Goal: Task Accomplishment & Management: Use online tool/utility

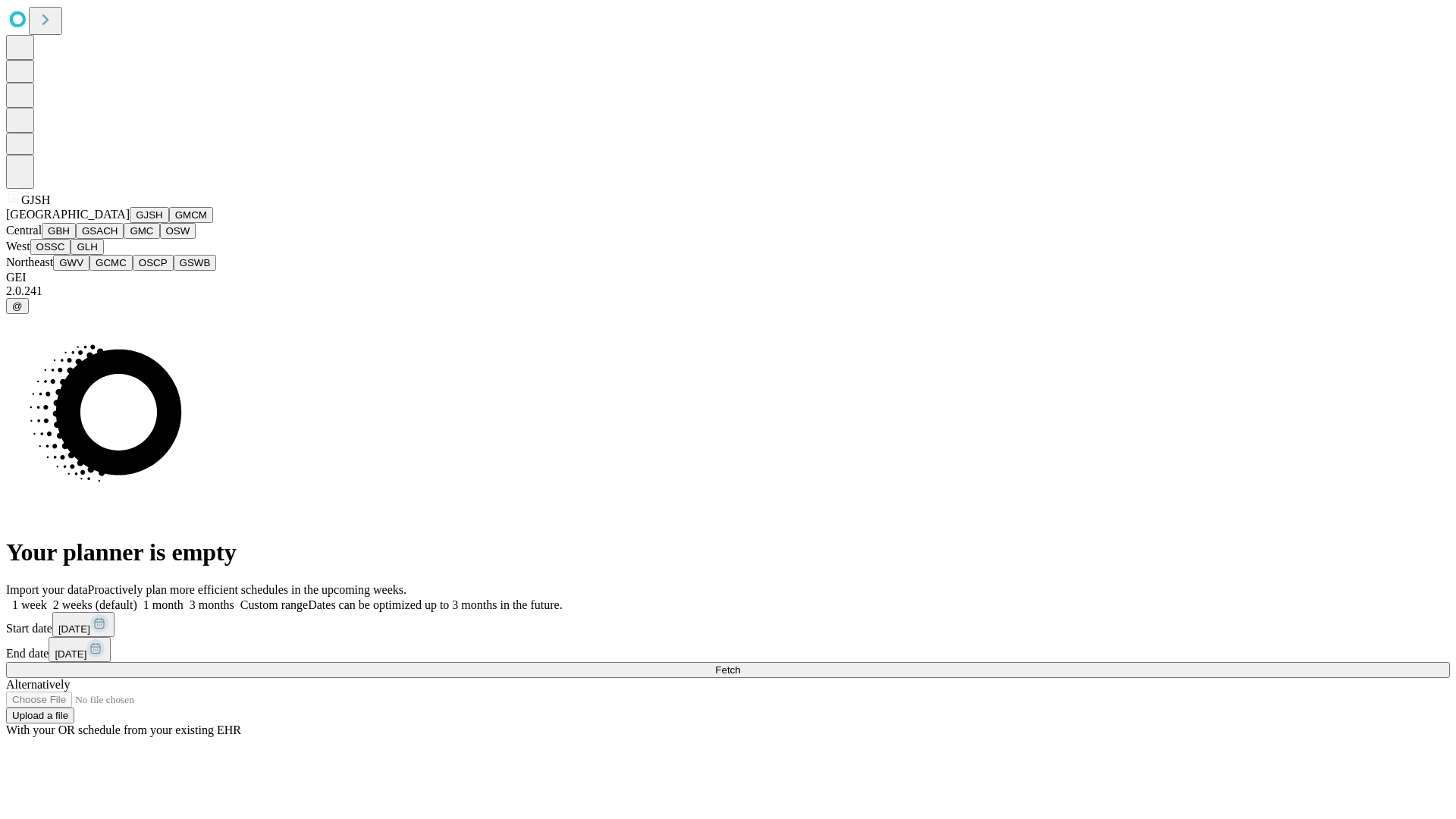
click at [130, 223] on button "GJSH" at bounding box center [149, 215] width 39 height 16
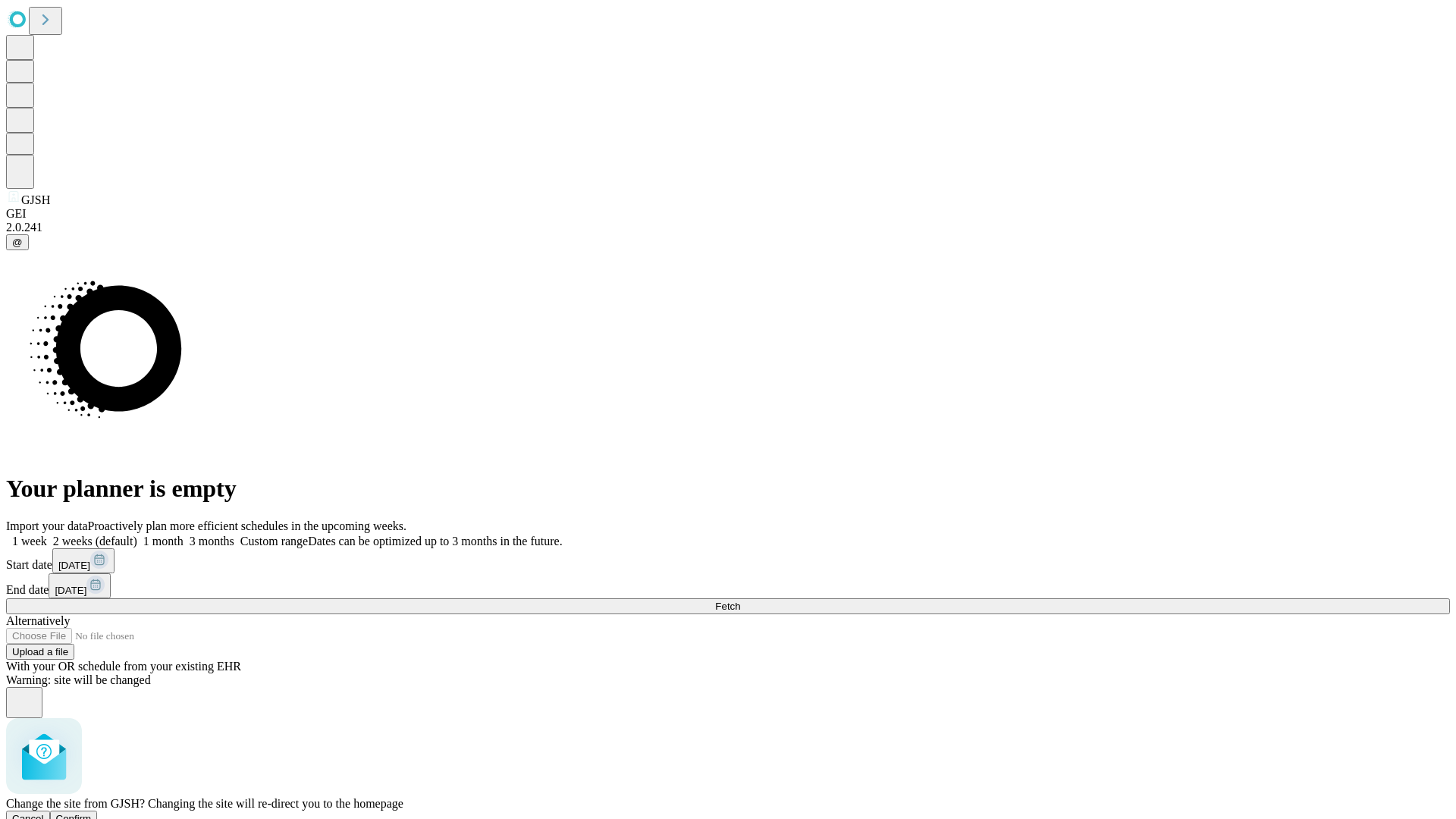
click at [92, 813] on span "Confirm" at bounding box center [74, 819] width 36 height 11
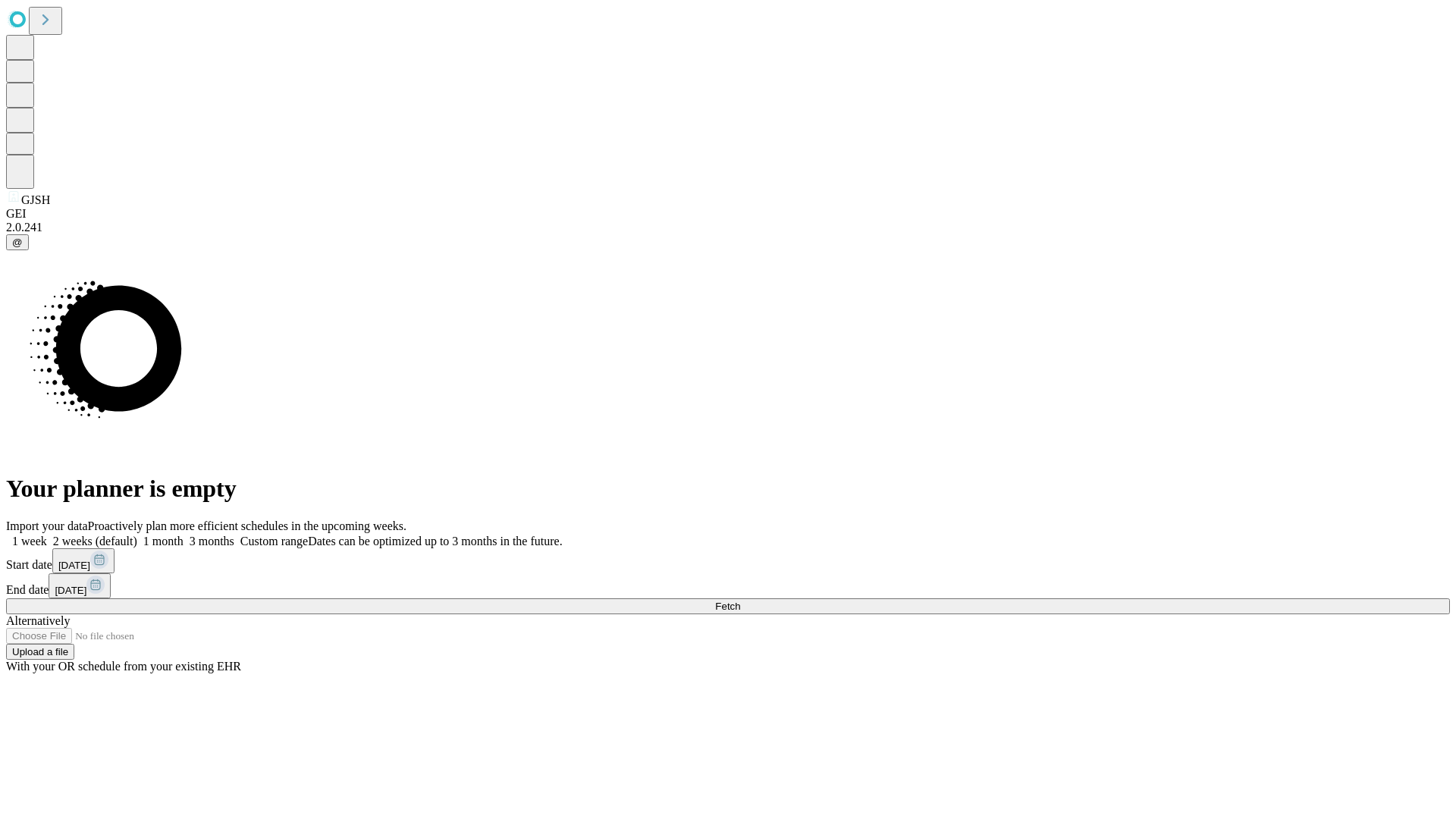
click at [137, 535] on label "2 weeks (default)" at bounding box center [92, 541] width 90 height 13
click at [740, 601] on span "Fetch" at bounding box center [728, 606] width 25 height 11
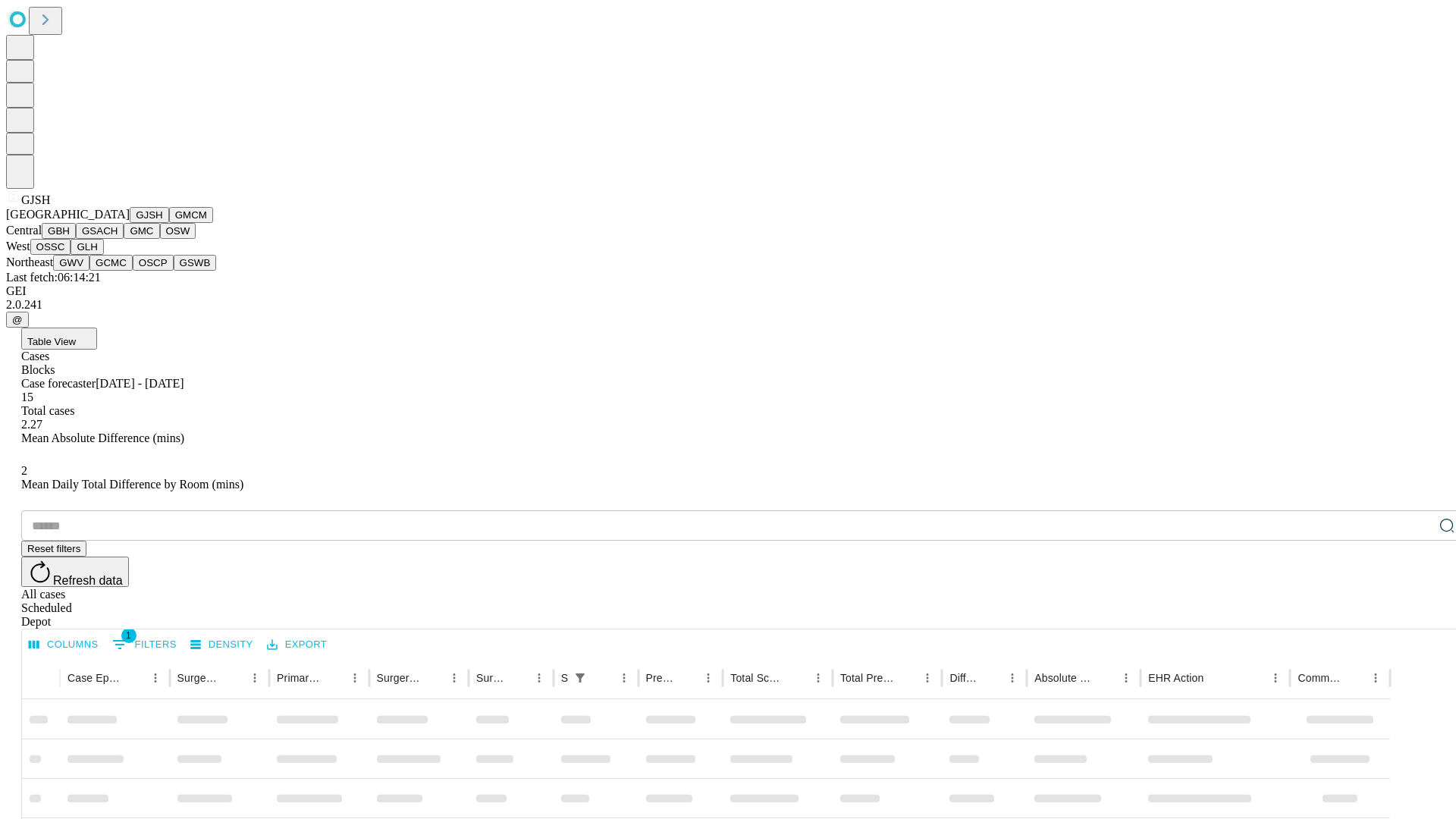
click at [169, 223] on button "GMCM" at bounding box center [191, 215] width 44 height 16
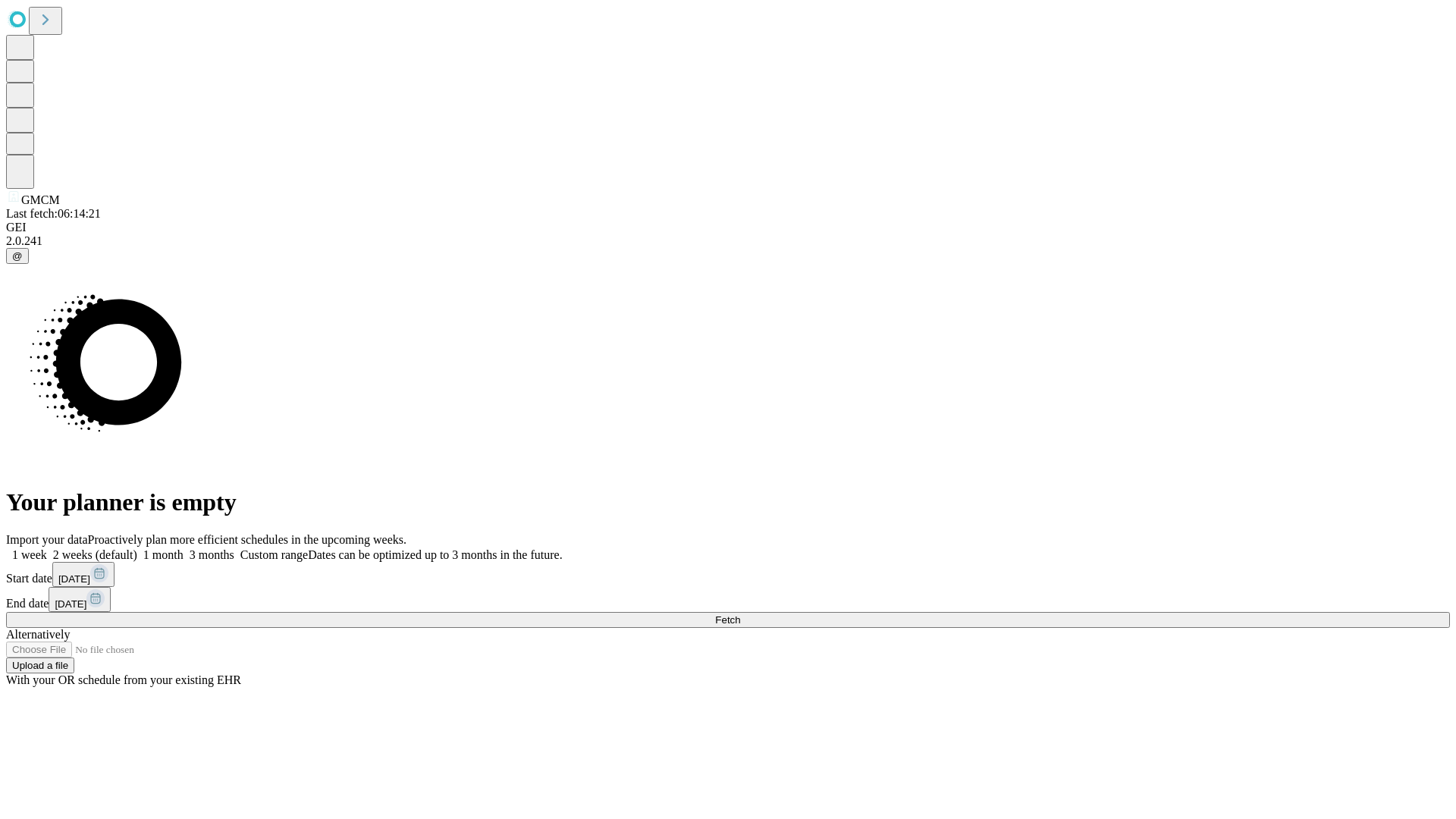
click at [137, 548] on label "2 weeks (default)" at bounding box center [92, 555] width 90 height 13
click at [740, 614] on span "Fetch" at bounding box center [728, 620] width 25 height 11
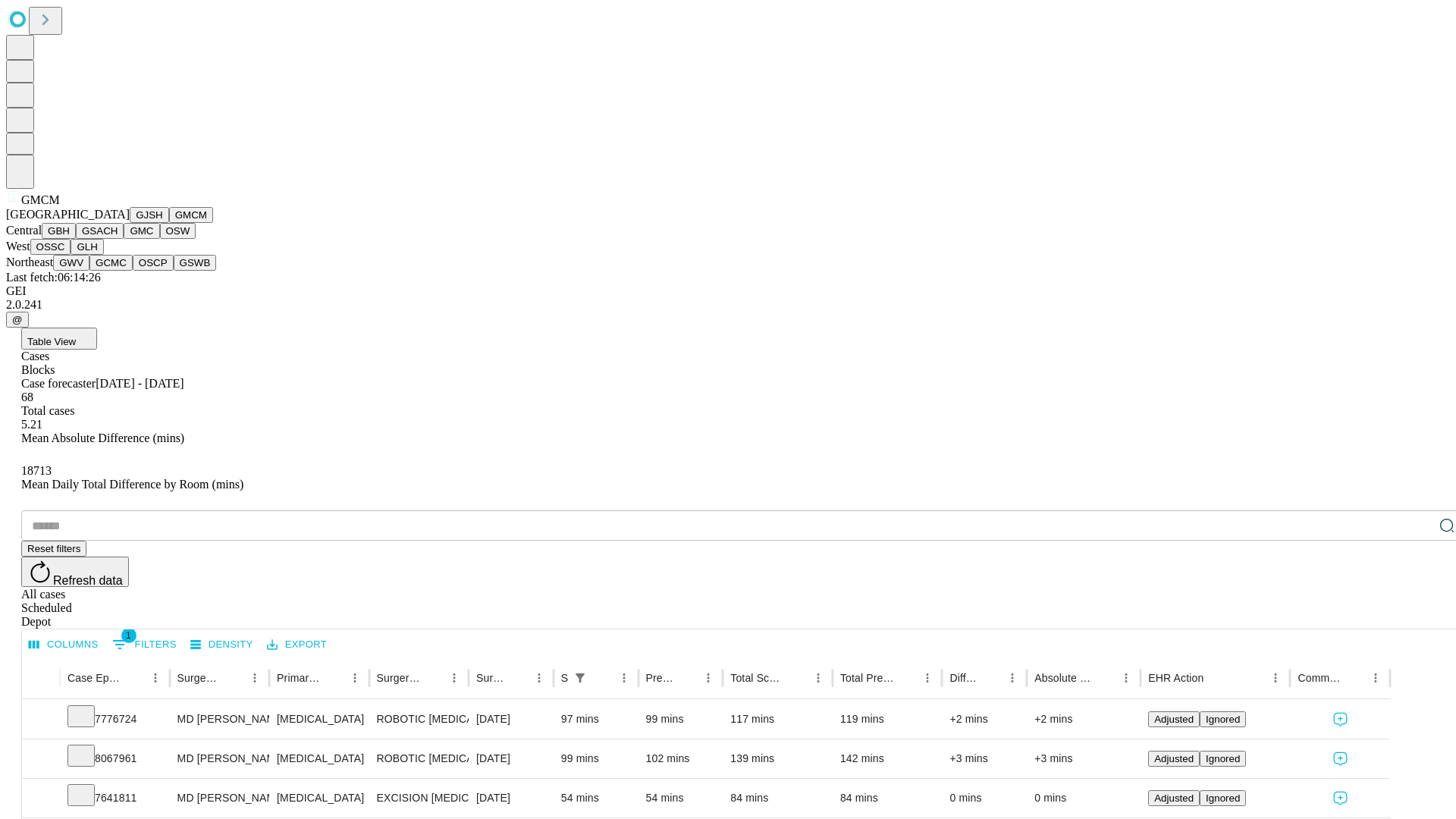
click at [76, 239] on button "GBH" at bounding box center [59, 231] width 34 height 16
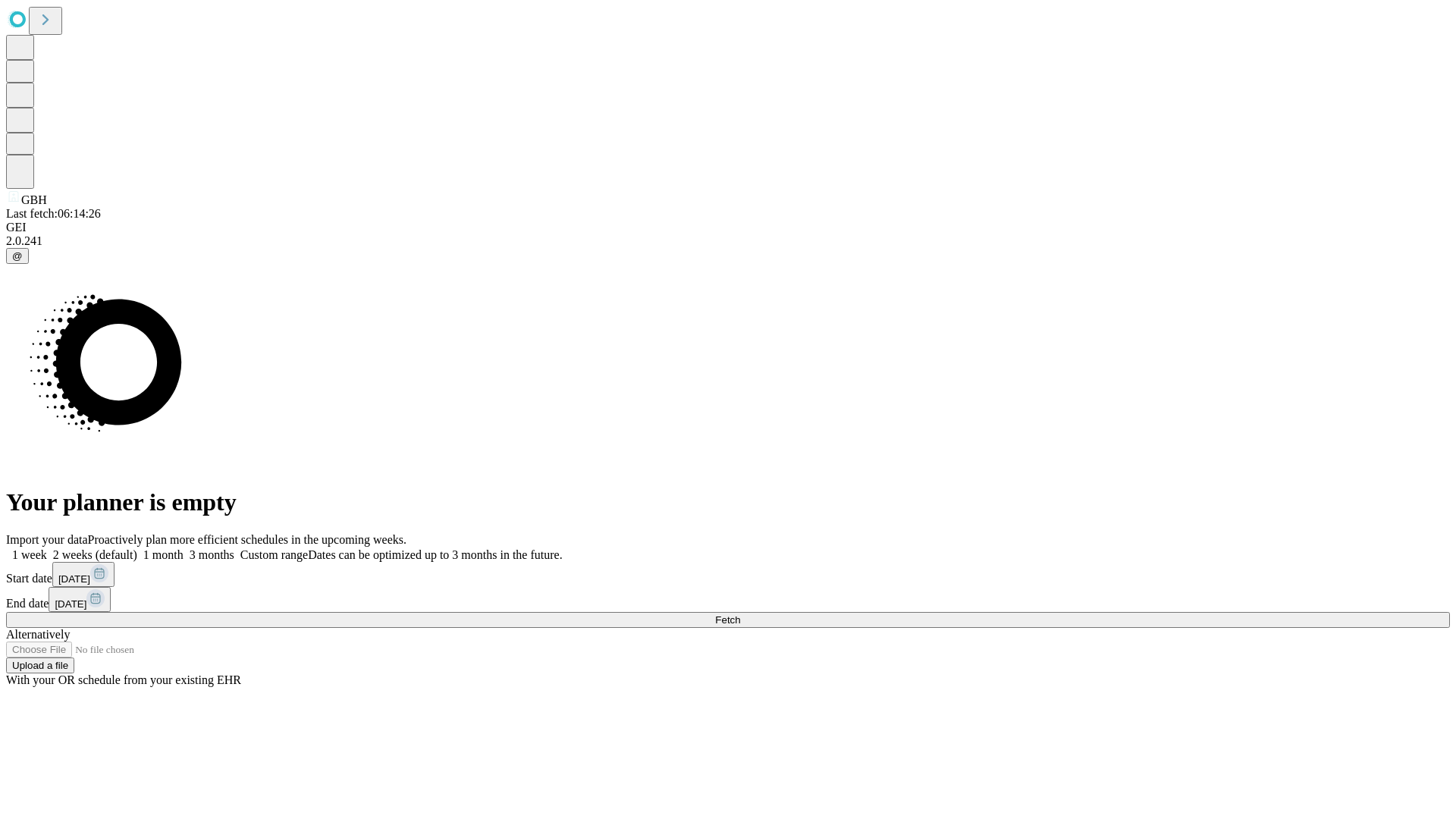
click at [137, 548] on label "2 weeks (default)" at bounding box center [92, 555] width 90 height 13
click at [740, 614] on span "Fetch" at bounding box center [728, 620] width 25 height 11
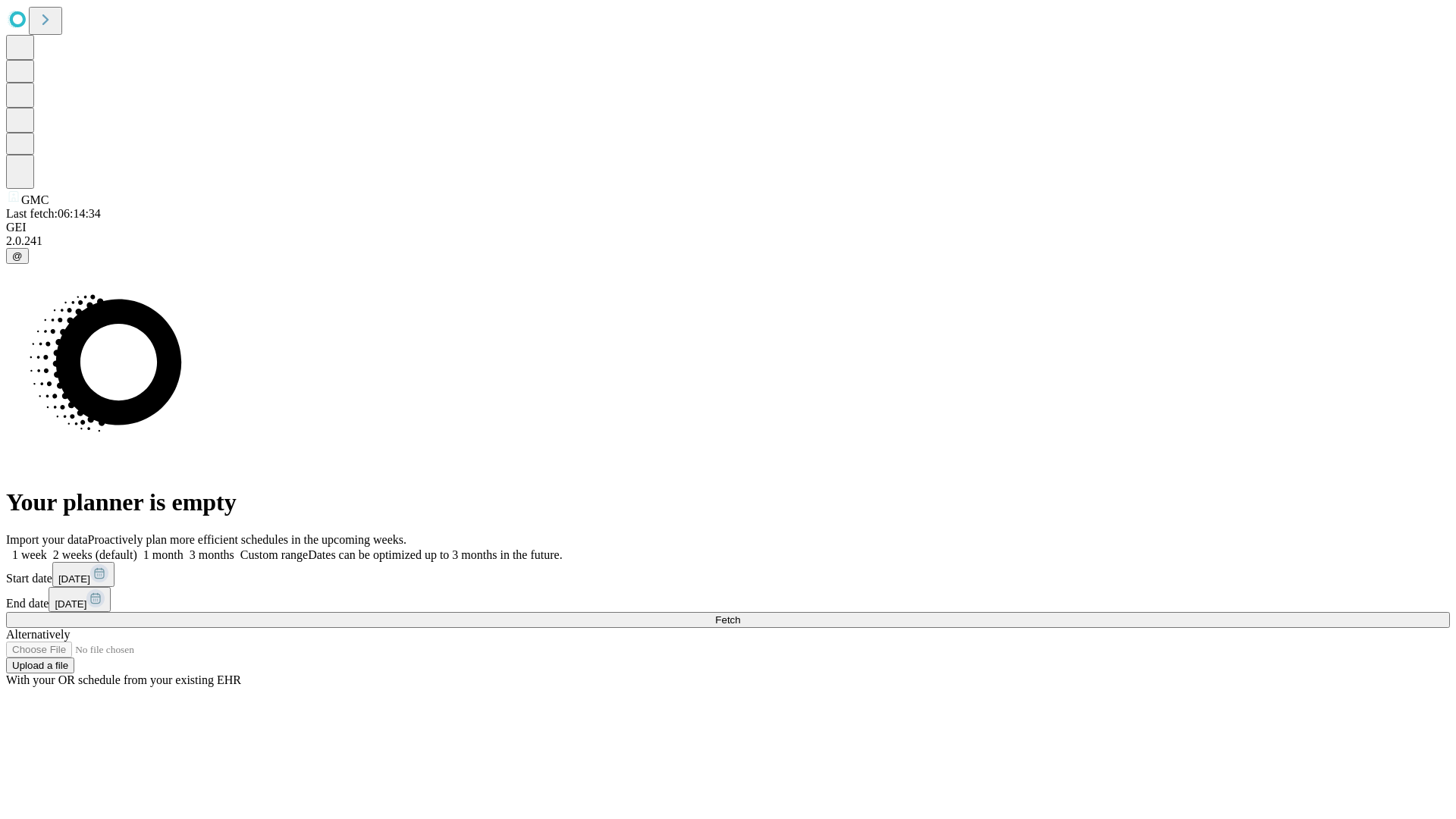
click at [137, 548] on label "2 weeks (default)" at bounding box center [92, 555] width 90 height 13
click at [740, 614] on span "Fetch" at bounding box center [728, 620] width 25 height 11
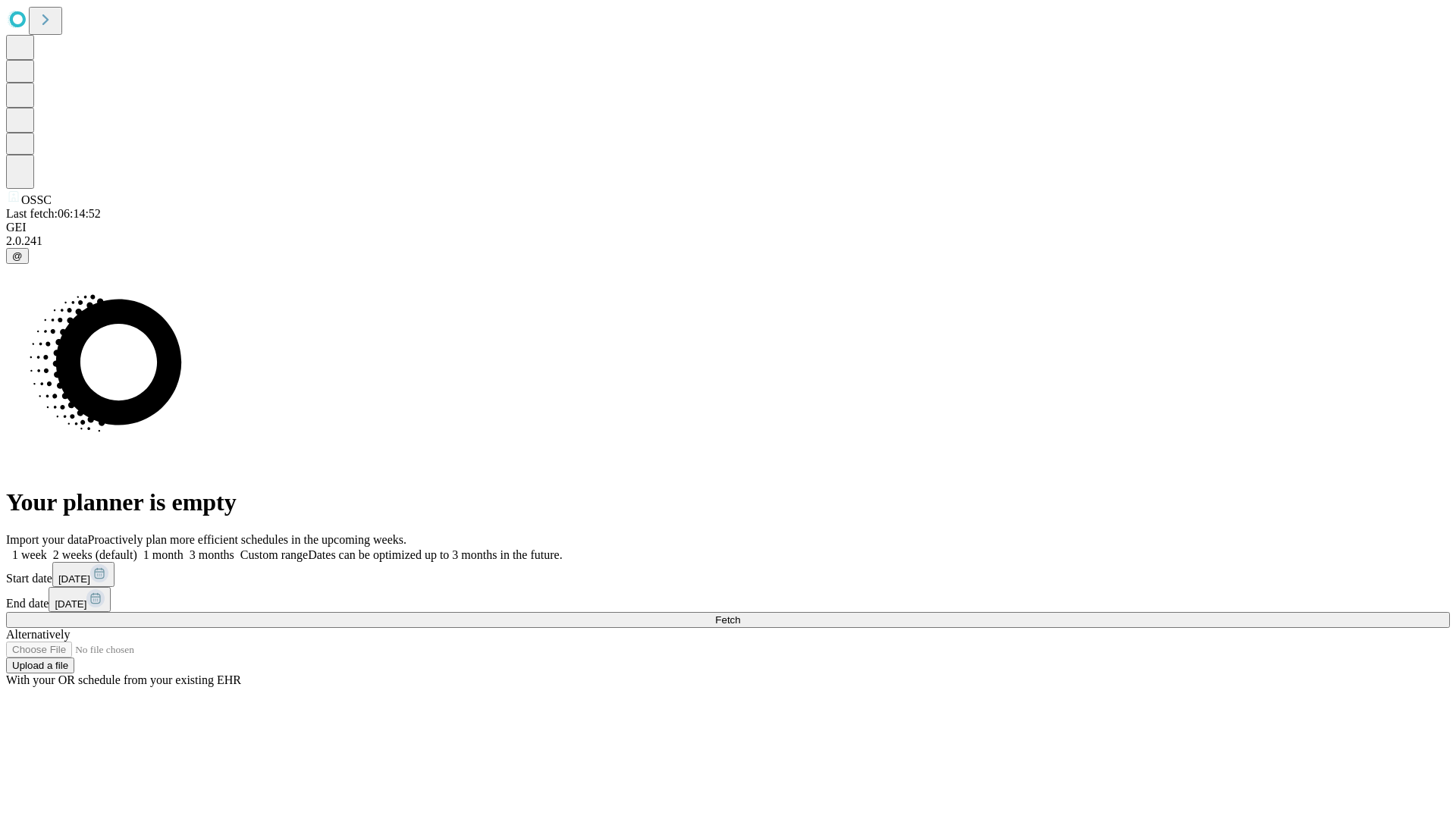
click at [137, 548] on label "2 weeks (default)" at bounding box center [92, 555] width 90 height 13
click at [740, 614] on span "Fetch" at bounding box center [728, 620] width 25 height 11
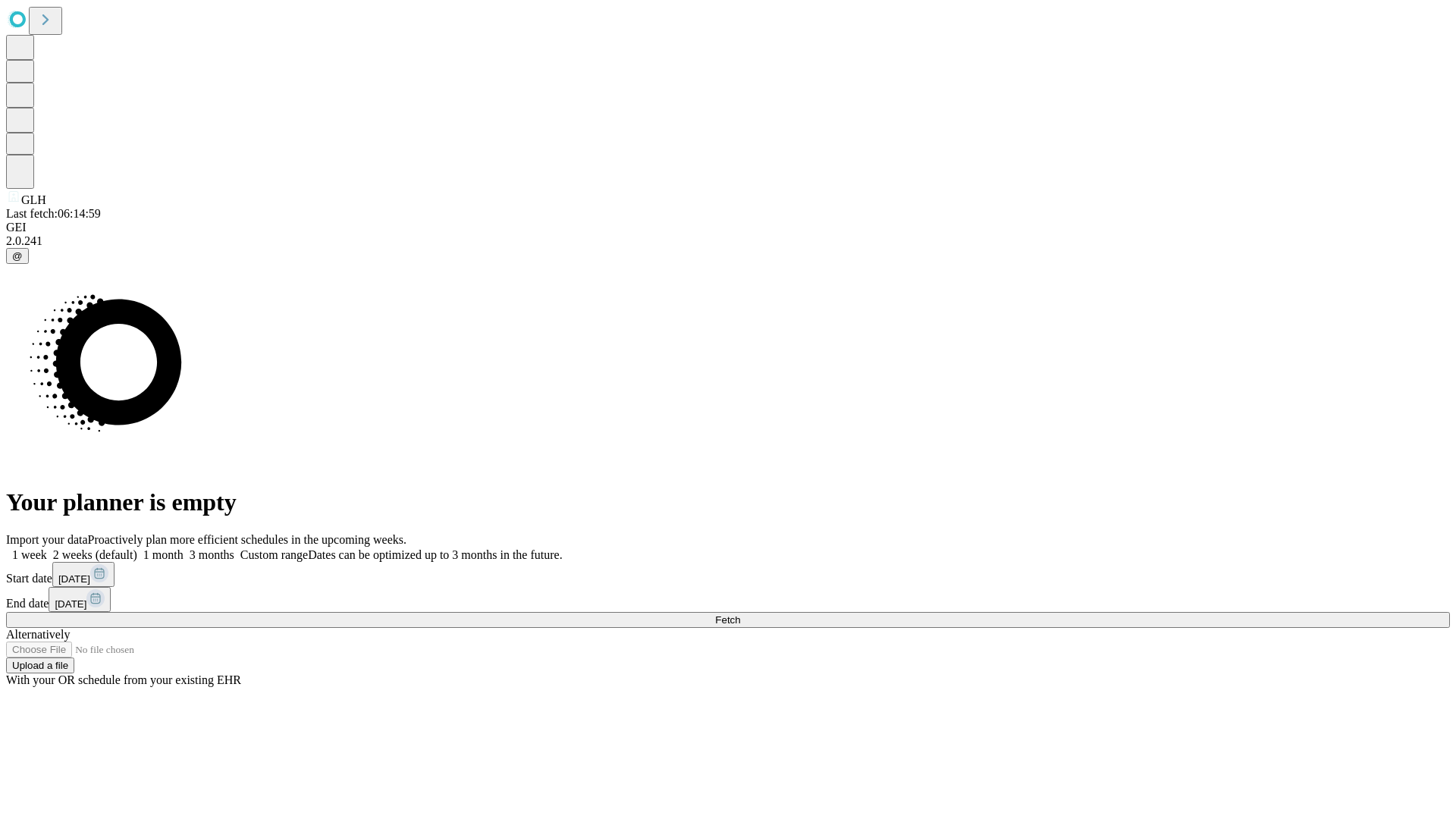
click at [740, 614] on span "Fetch" at bounding box center [728, 620] width 25 height 11
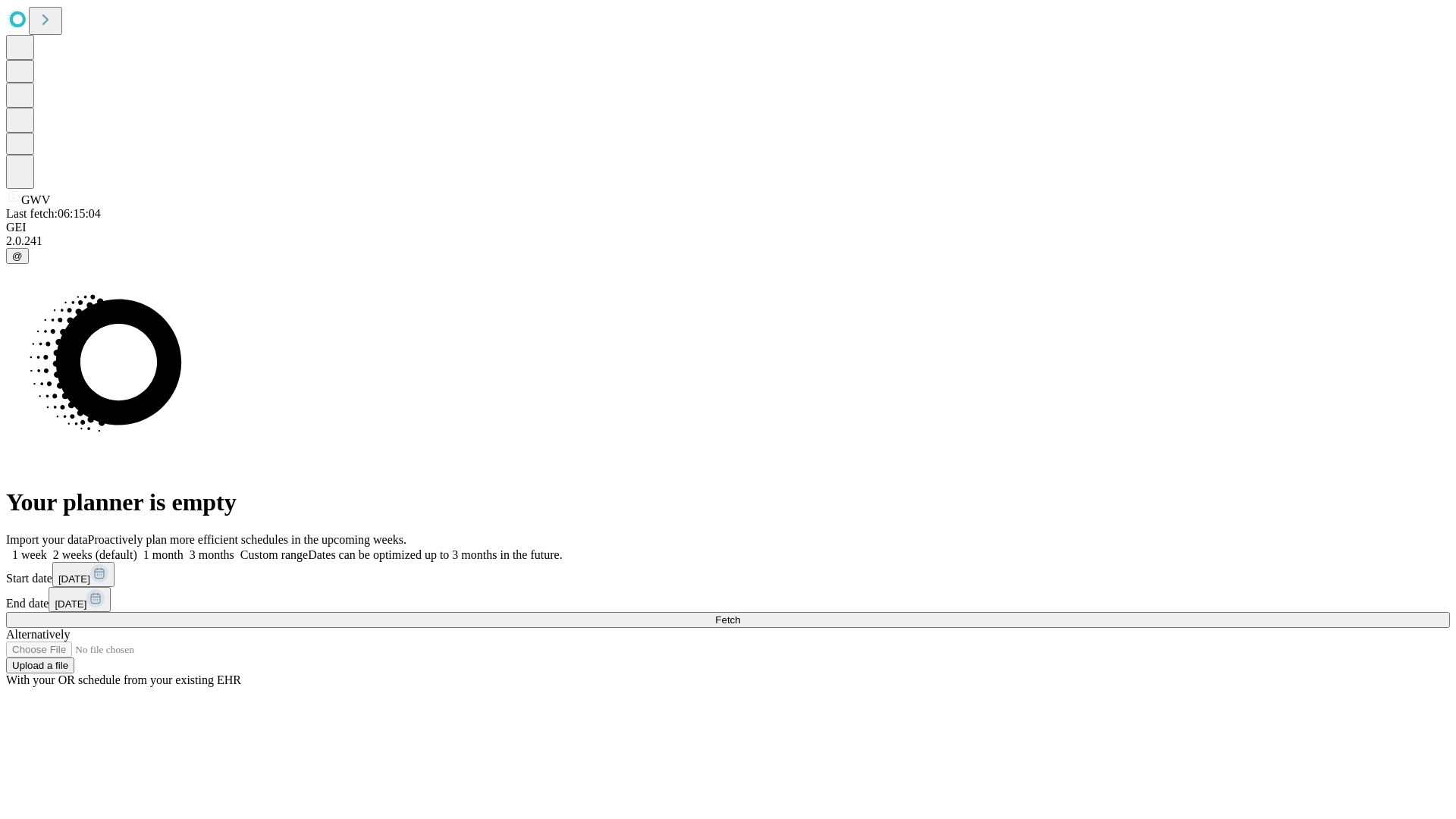
click at [137, 548] on label "2 weeks (default)" at bounding box center [92, 555] width 90 height 13
click at [740, 614] on span "Fetch" at bounding box center [728, 620] width 25 height 11
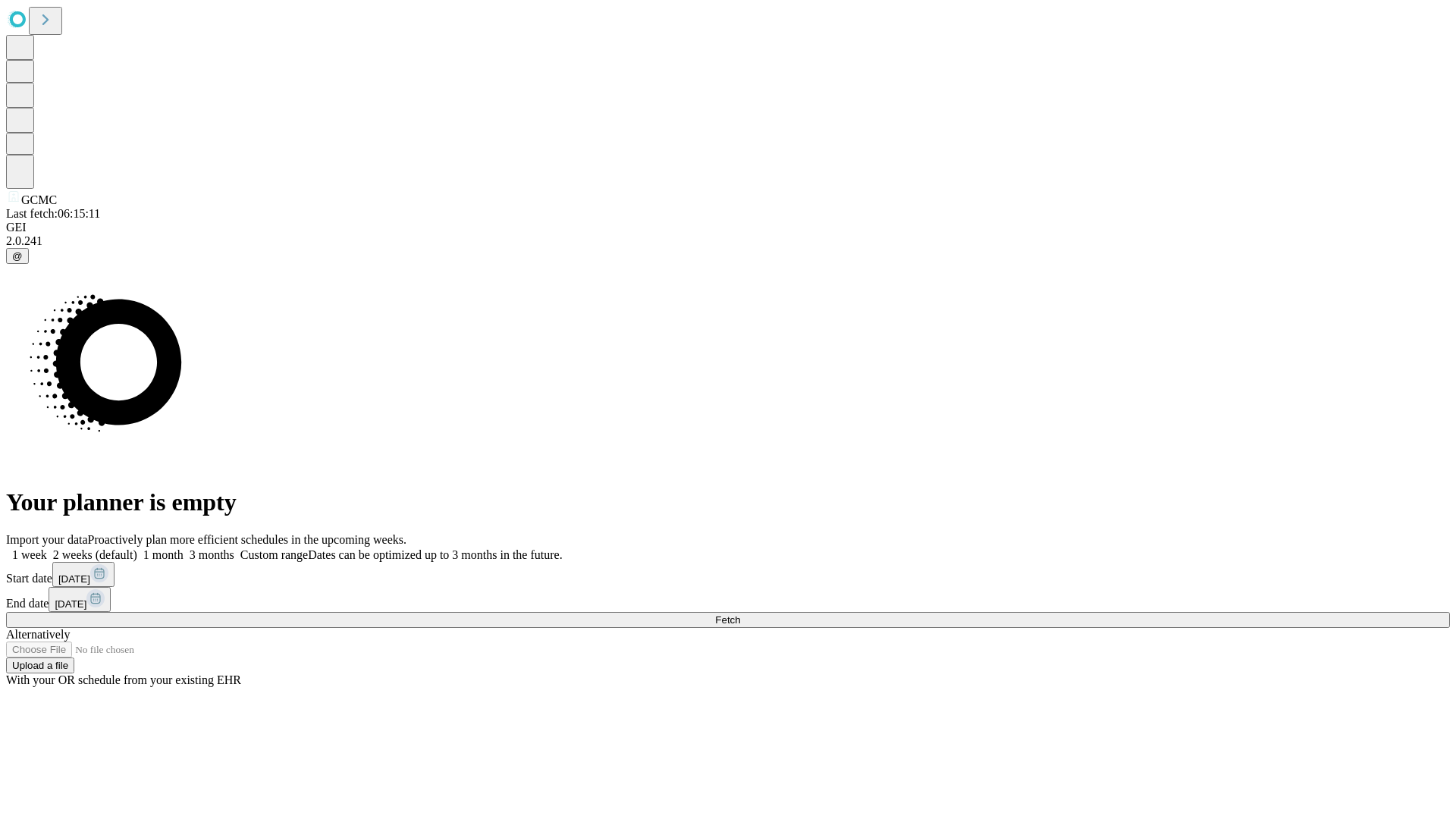
click at [137, 548] on label "2 weeks (default)" at bounding box center [92, 555] width 90 height 13
click at [740, 614] on span "Fetch" at bounding box center [728, 620] width 25 height 11
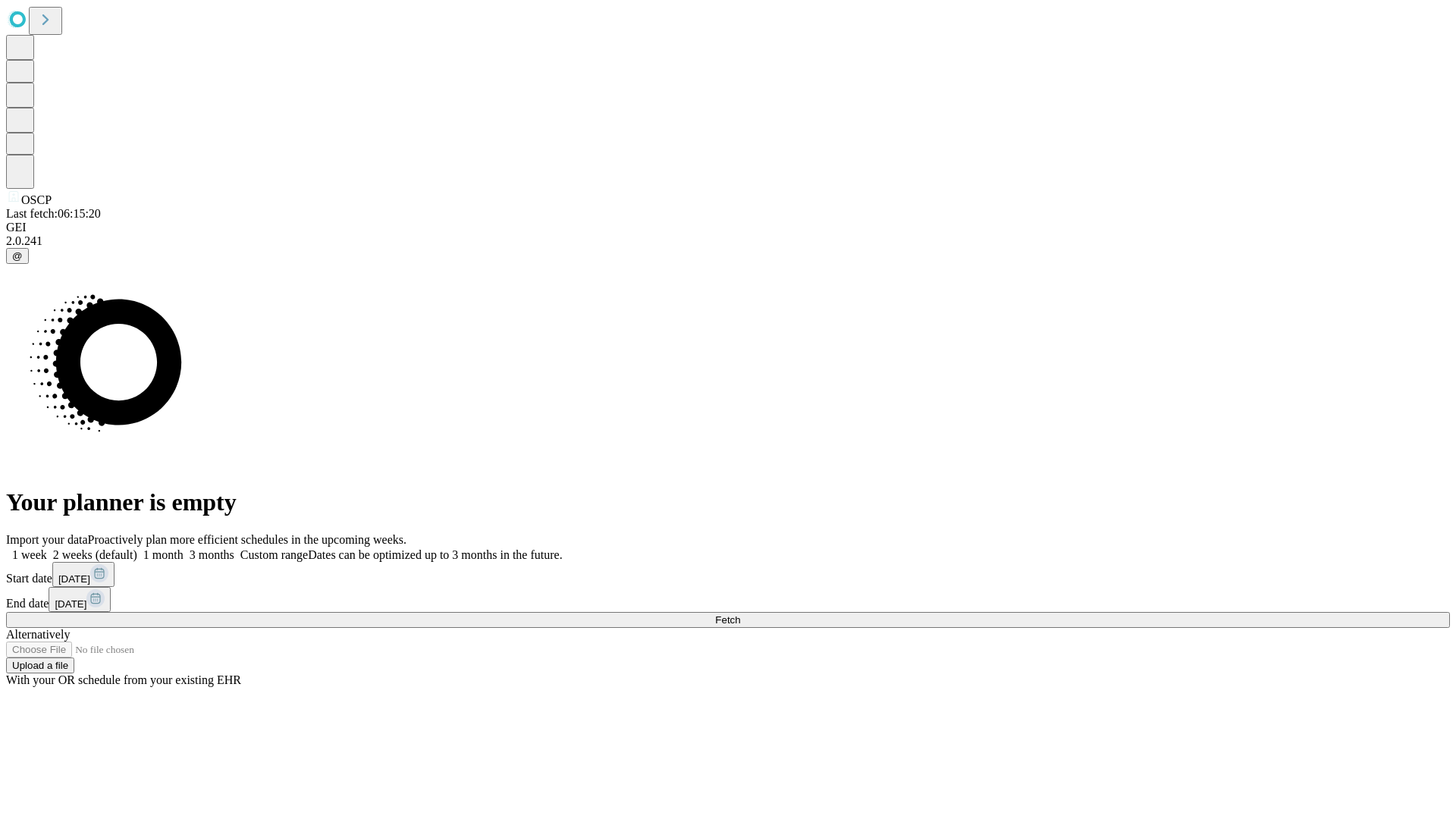
click at [137, 548] on label "2 weeks (default)" at bounding box center [92, 555] width 90 height 13
click at [740, 614] on span "Fetch" at bounding box center [728, 620] width 25 height 11
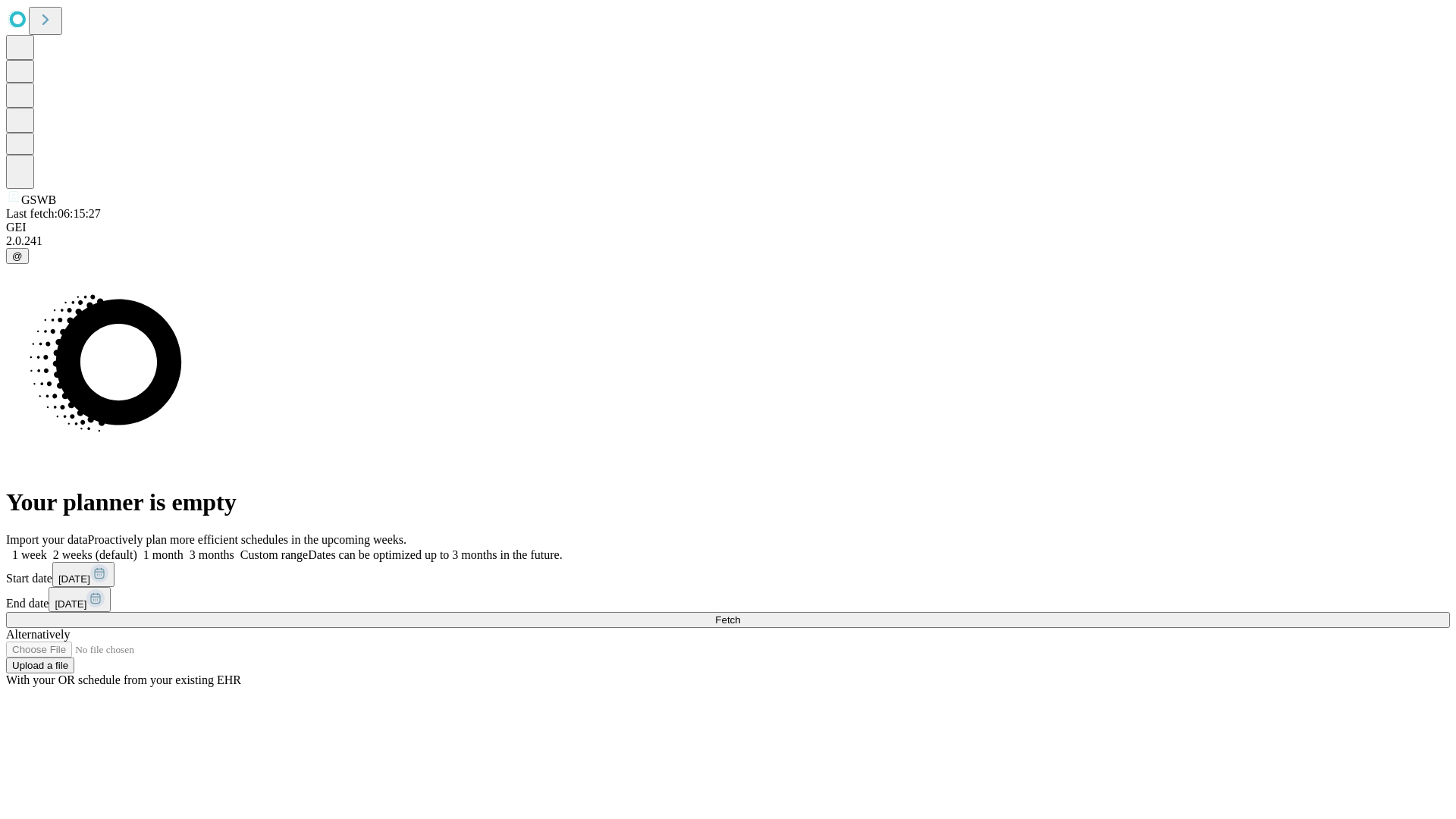
click at [137, 548] on label "2 weeks (default)" at bounding box center [92, 555] width 90 height 13
click at [740, 614] on span "Fetch" at bounding box center [728, 620] width 25 height 11
